Goal: Communication & Community: Answer question/provide support

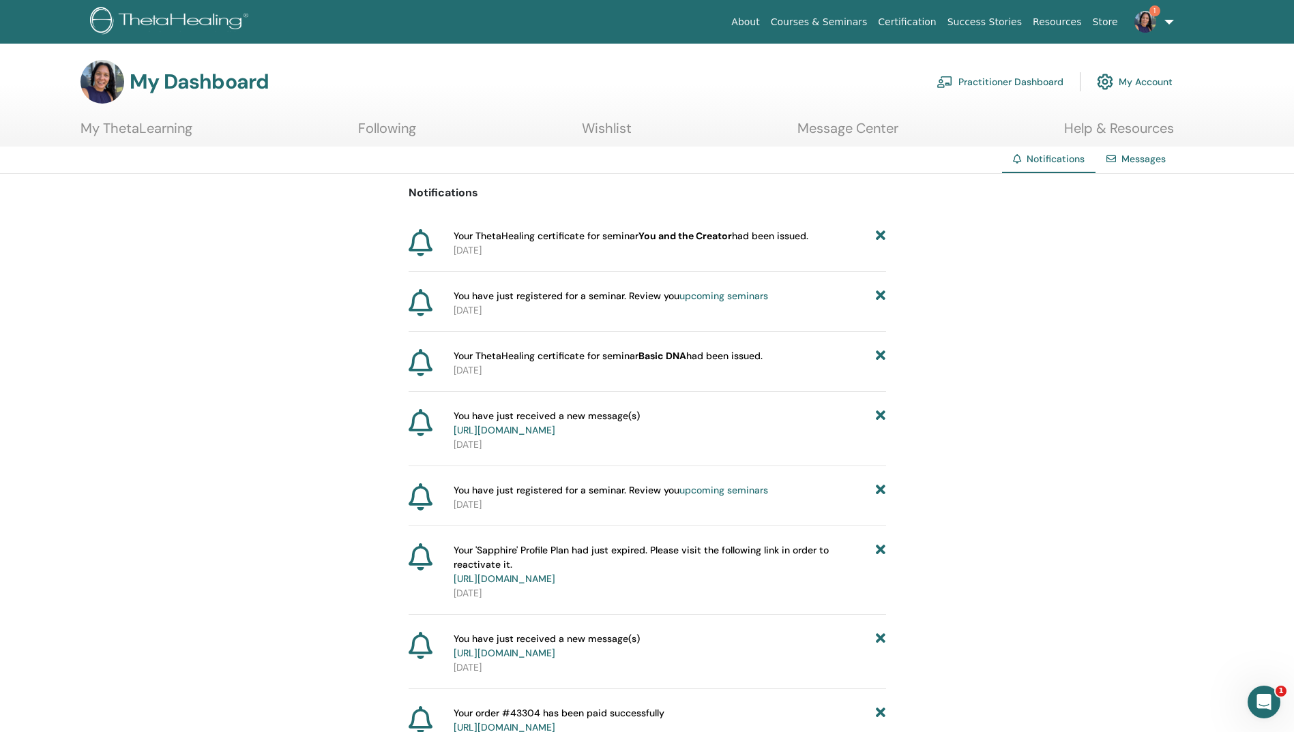
click at [856, 131] on link "Message Center" at bounding box center [847, 133] width 101 height 27
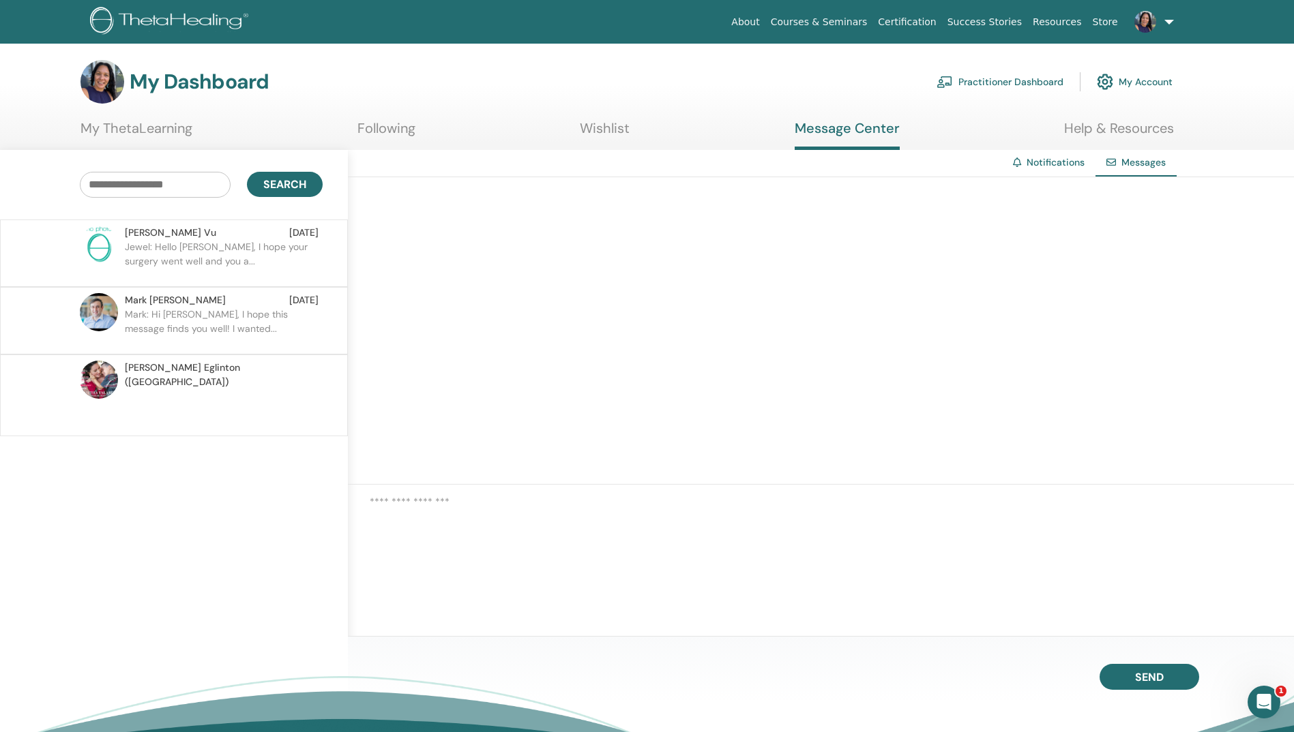
click at [1273, 698] on div "Open Intercom Messenger" at bounding box center [1263, 702] width 45 height 45
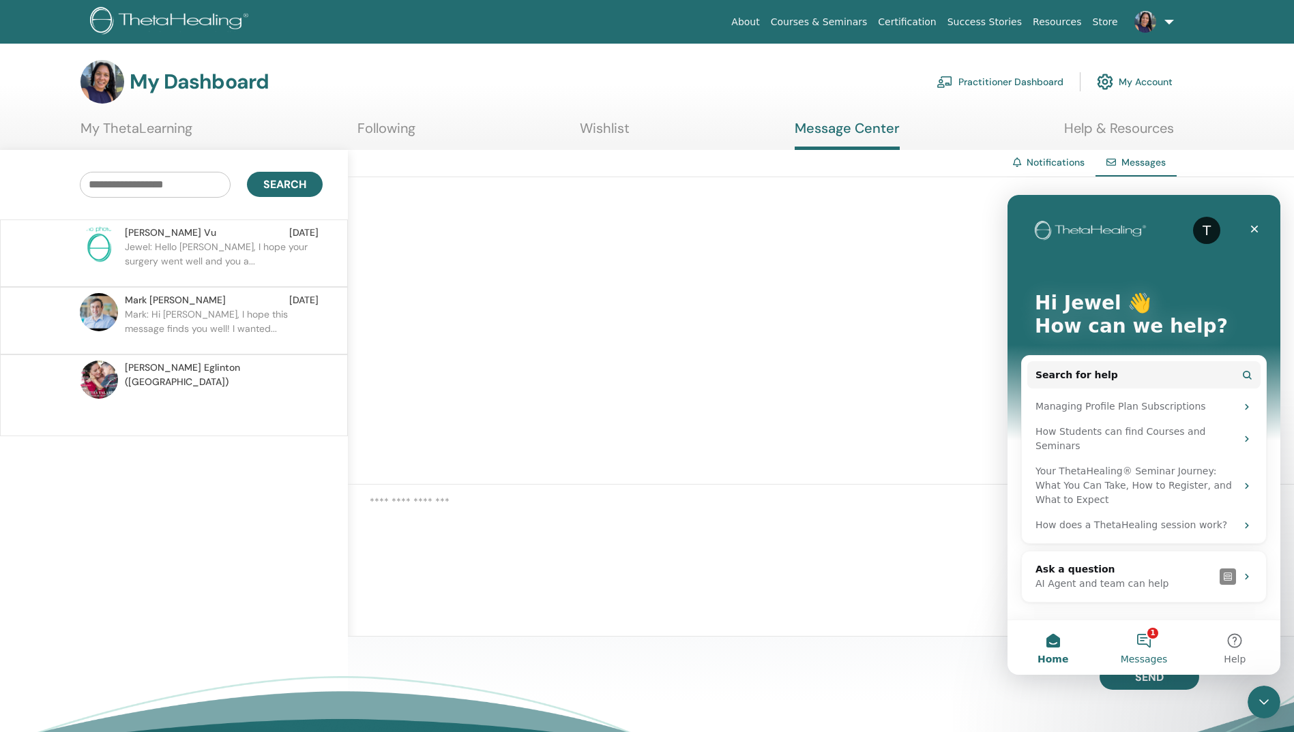
click at [1150, 649] on button "1 Messages" at bounding box center [1143, 648] width 91 height 55
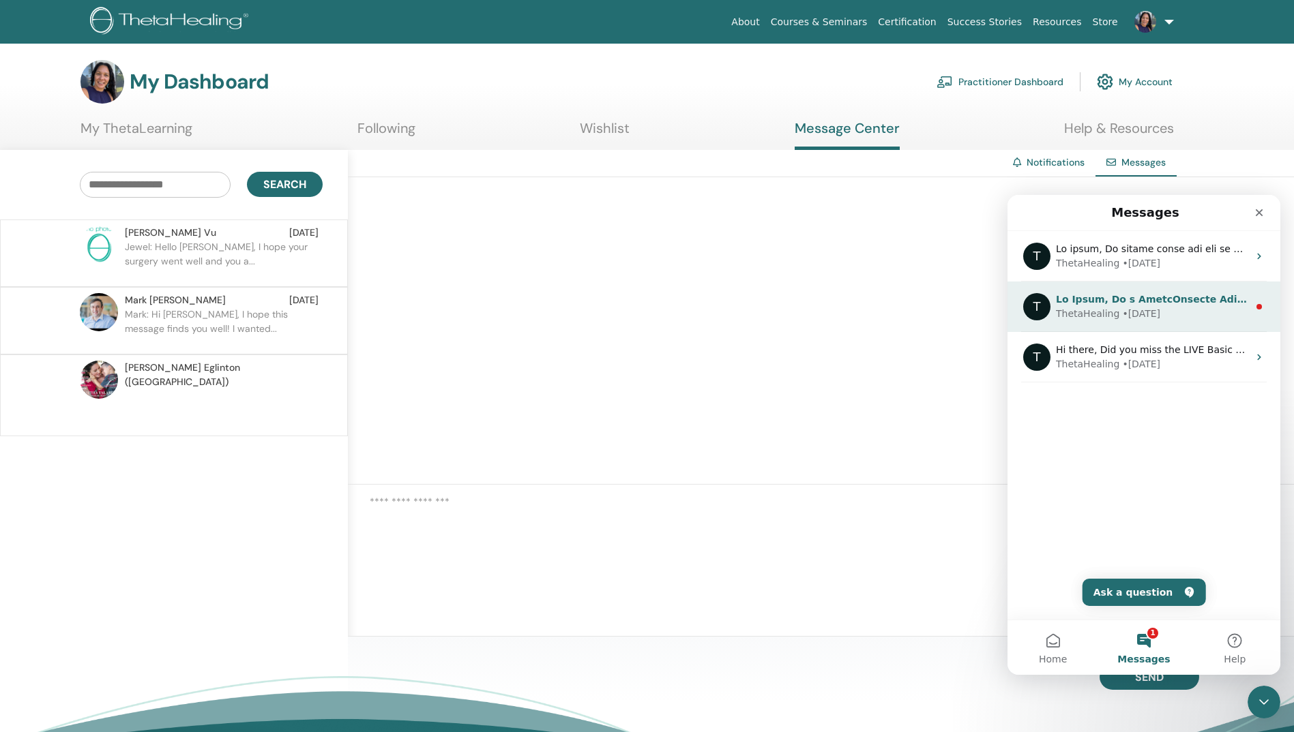
click at [1151, 310] on div "• [DATE]" at bounding box center [1141, 314] width 38 height 14
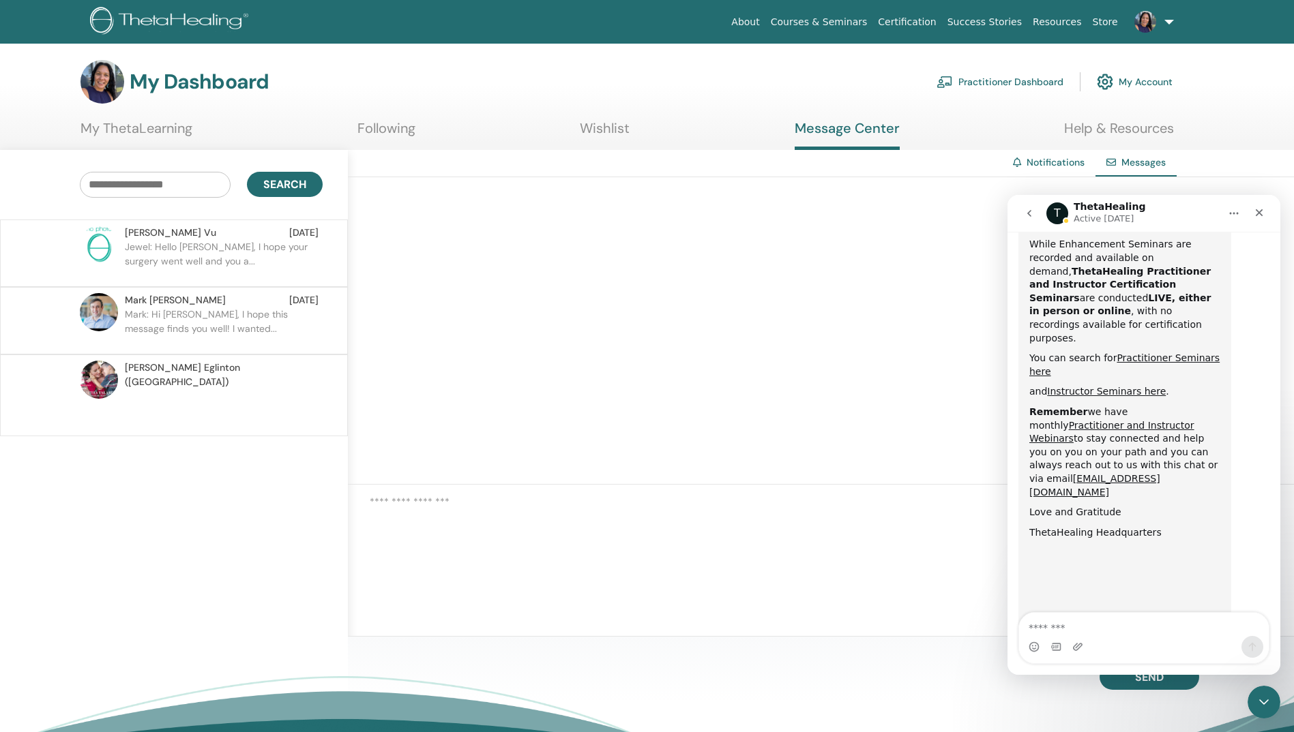
scroll to position [691, 0]
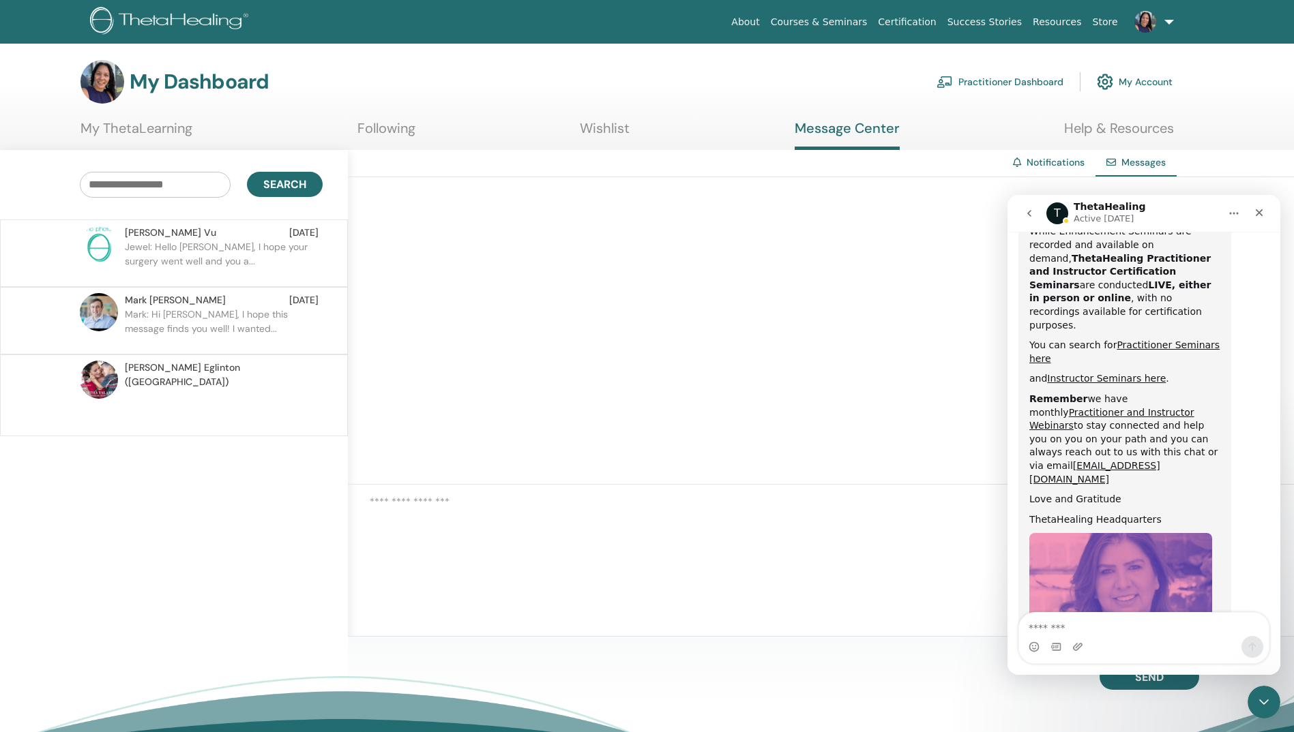
drag, startPoint x: 1260, startPoint y: 213, endPoint x: 889, endPoint y: 282, distance: 376.8
click html "T ThetaHealing Active [DATE] Welcome to ThetaHealing FAQs and Support! Ask us a…"
click at [514, 78] on div "My Dashboard Practitioner Dashboard My Account" at bounding box center [626, 82] width 1092 height 44
click at [259, 389] on p at bounding box center [224, 409] width 198 height 41
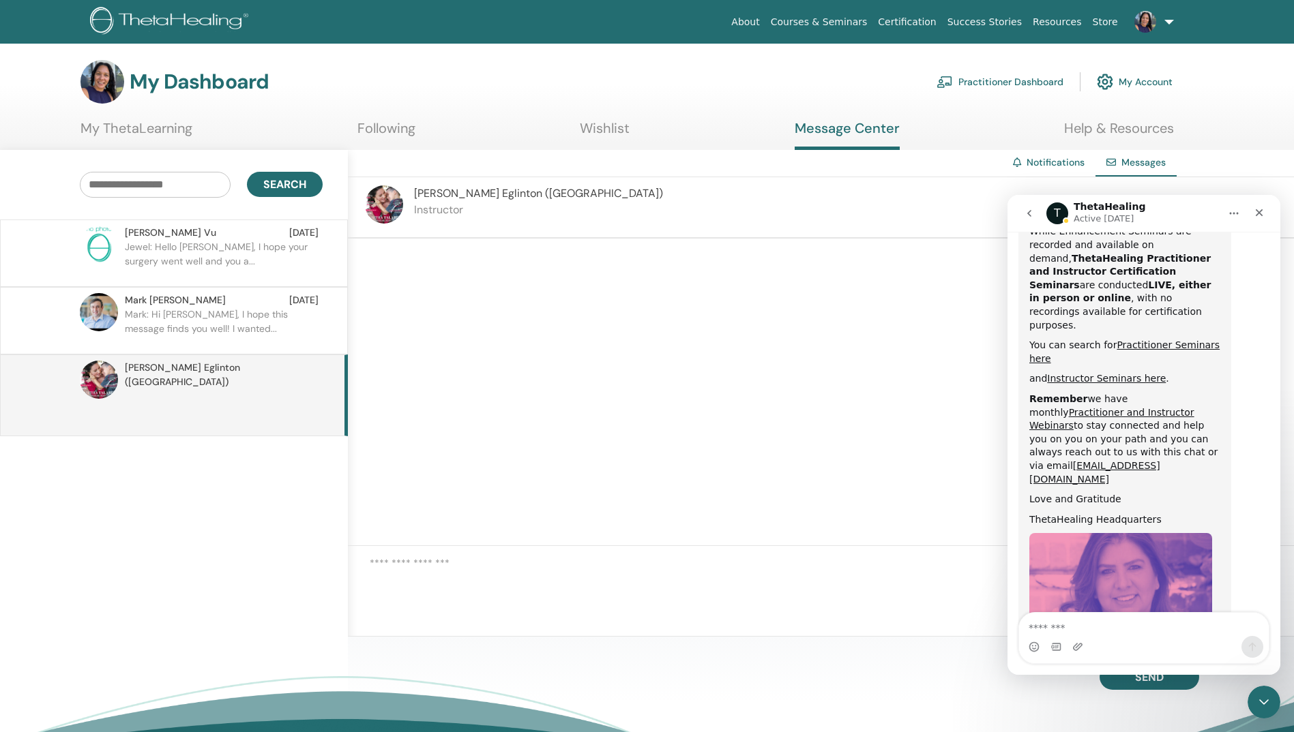
click at [170, 260] on p "Jewel: Hello [PERSON_NAME], I hope your surgery went well and you a..." at bounding box center [224, 260] width 198 height 41
